Goal: Task Accomplishment & Management: Complete application form

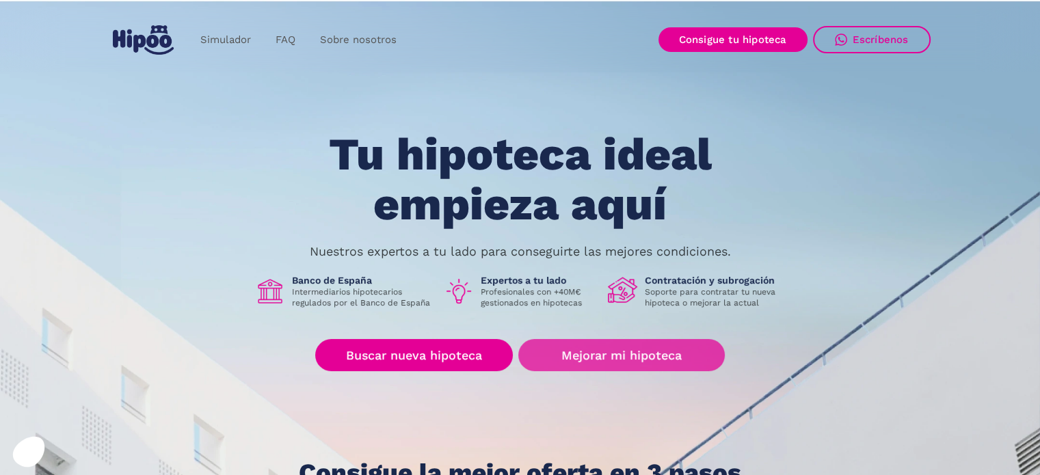
click at [638, 355] on link "Mejorar mi hipoteca" at bounding box center [621, 355] width 206 height 32
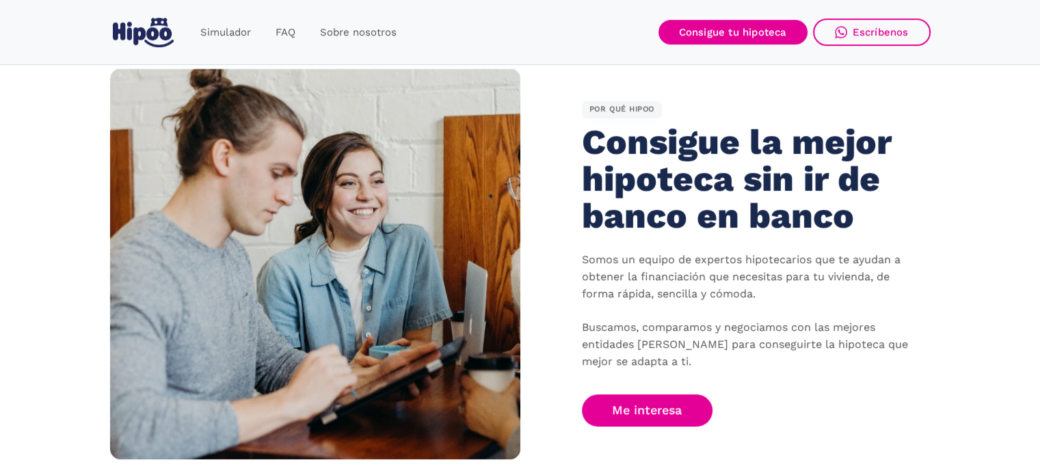
scroll to position [779, 0]
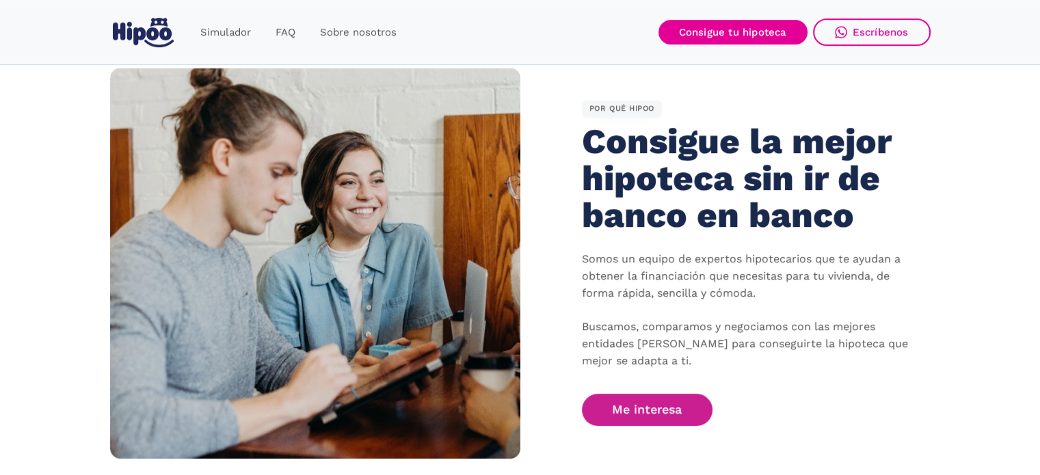
click at [667, 416] on link "Me interesa" at bounding box center [647, 410] width 131 height 32
